Goal: Task Accomplishment & Management: Complete application form

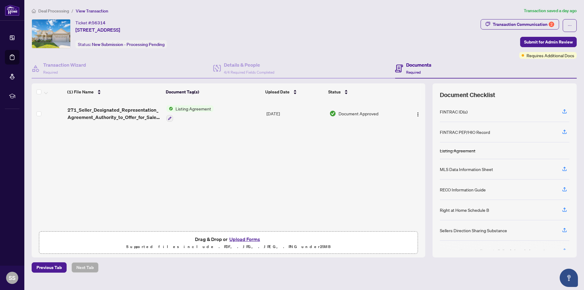
click at [150, 169] on div "(1) File Name Document Tag(s) Upload Date Status 271_Seller_Designated_Represen…" at bounding box center [228, 164] width 393 height 128
click at [288, 240] on div "Drag & Drop or Upload Forms Supported files include .PDF, .JPG, .JPEG, .PNG und…" at bounding box center [228, 242] width 371 height 15
click at [91, 150] on div "(1) File Name Document Tag(s) Upload Date Status 271_Seller_Designated_Represen…" at bounding box center [228, 164] width 393 height 128
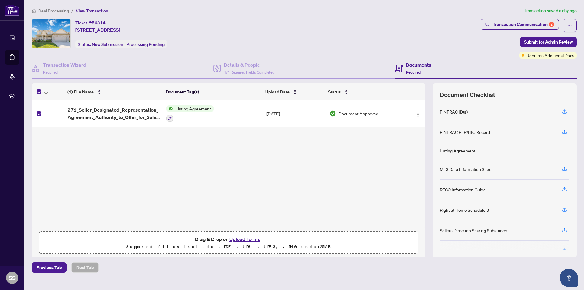
click at [205, 238] on span "Drag & Drop or Upload Forms" at bounding box center [228, 239] width 67 height 8
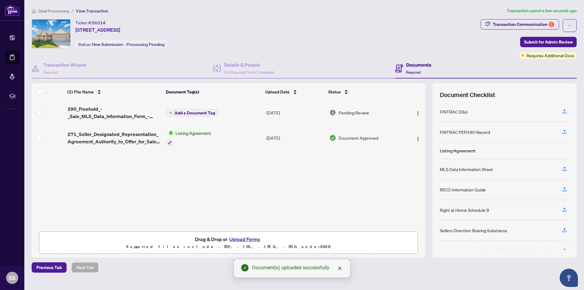
click at [194, 112] on span "Add a Document Tag" at bounding box center [194, 113] width 40 height 4
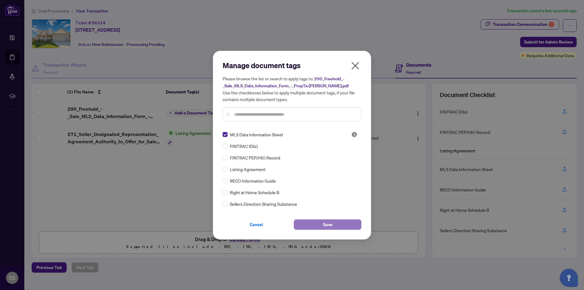
click at [335, 227] on button "Save" at bounding box center [327, 224] width 67 height 10
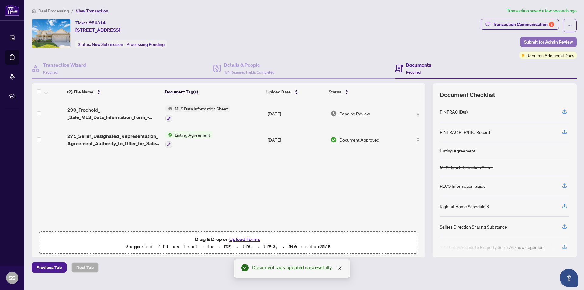
click at [546, 41] on span "Submit for Admin Review" at bounding box center [548, 42] width 49 height 10
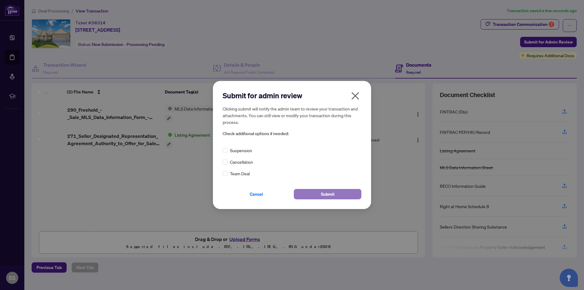
click at [335, 194] on button "Submit" at bounding box center [327, 194] width 67 height 10
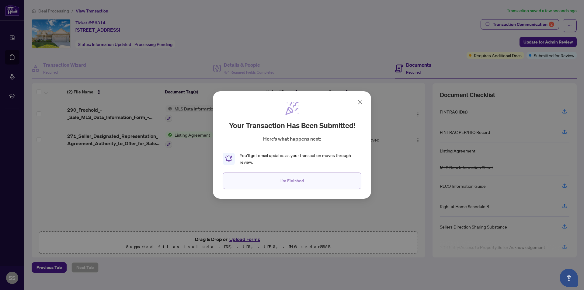
click at [310, 185] on button "I'm Finished" at bounding box center [292, 180] width 139 height 16
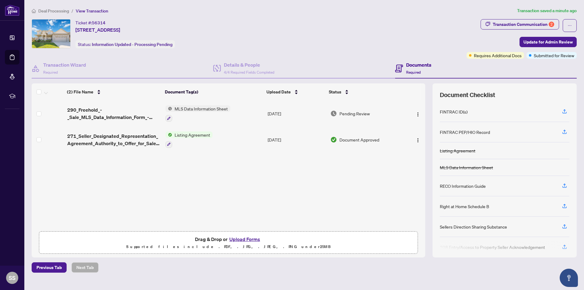
scroll to position [30, 0]
